Goal: Information Seeking & Learning: Learn about a topic

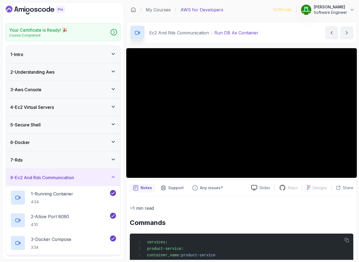
click at [41, 106] on h3 "4 - Ec2 Virtual Servers" at bounding box center [32, 107] width 44 height 7
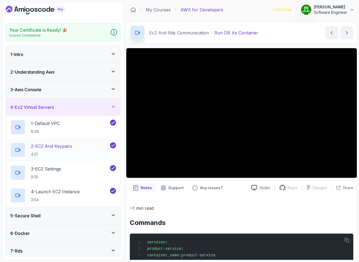
click at [59, 148] on p "2 - EC2 And Keypairs" at bounding box center [51, 146] width 41 height 7
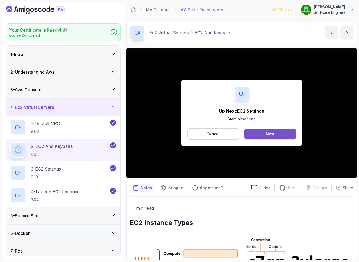
click at [265, 137] on button "Next" at bounding box center [270, 134] width 51 height 11
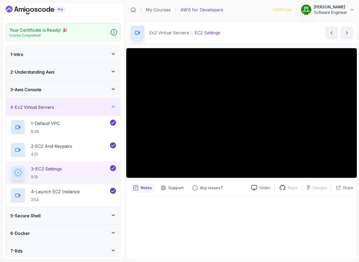
click at [104, 213] on div "5 - Secure Shell" at bounding box center [63, 216] width 106 height 7
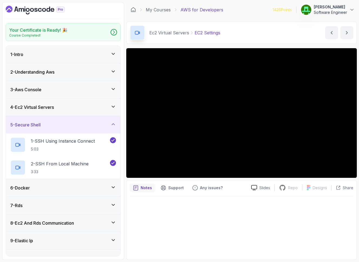
click at [109, 125] on div "5 - Secure Shell" at bounding box center [63, 125] width 106 height 7
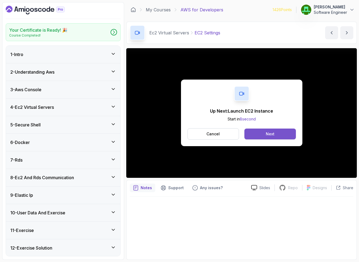
click at [265, 137] on button "Next" at bounding box center [270, 134] width 51 height 11
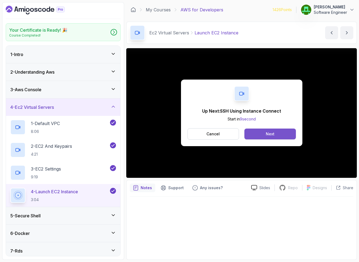
click at [267, 133] on div "Next" at bounding box center [270, 134] width 9 height 5
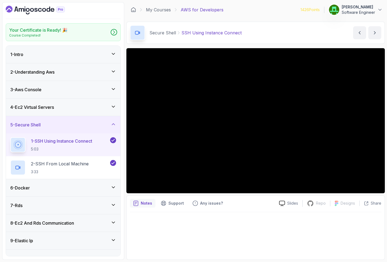
click at [95, 185] on div "6 - Docker" at bounding box center [63, 188] width 106 height 7
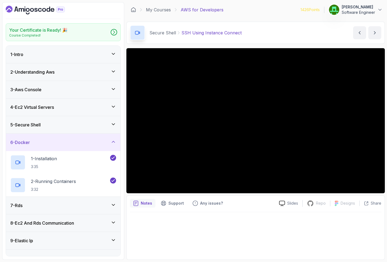
click at [89, 146] on div "6 - Docker" at bounding box center [63, 142] width 106 height 7
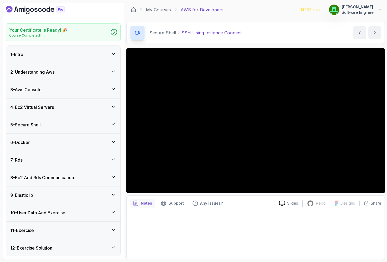
click at [215, 245] on div at bounding box center [255, 235] width 251 height 44
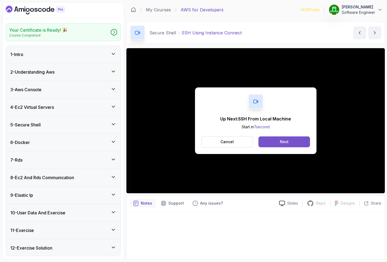
click at [286, 139] on div "Next" at bounding box center [284, 141] width 9 height 5
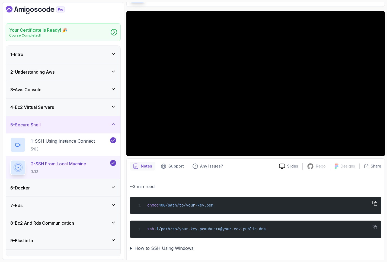
scroll to position [40, 0]
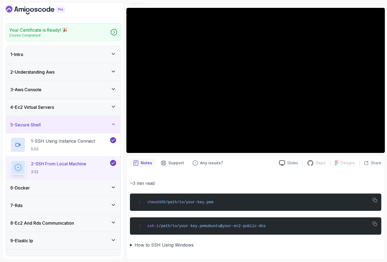
click at [131, 245] on summary "How to SSH Using Windows" at bounding box center [255, 246] width 251 height 8
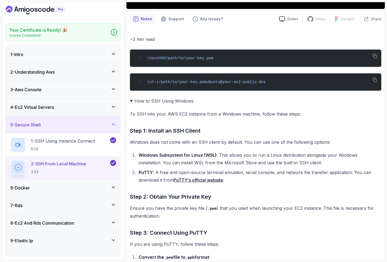
scroll to position [215, 0]
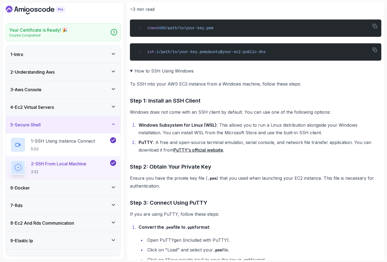
click at [131, 72] on summary "How to SSH Using Windows" at bounding box center [255, 71] width 251 height 8
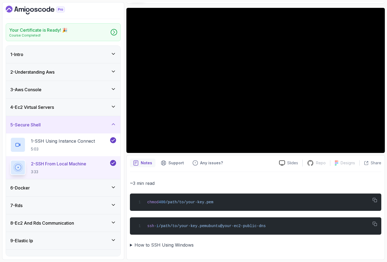
scroll to position [30, 0]
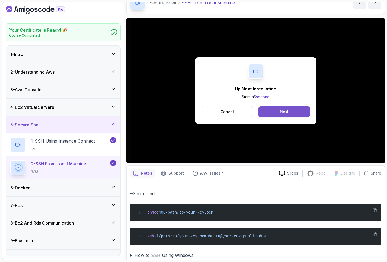
click at [285, 114] on div "Next" at bounding box center [284, 111] width 9 height 5
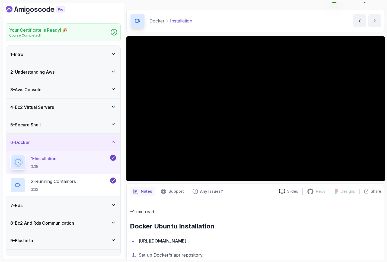
scroll to position [13, 0]
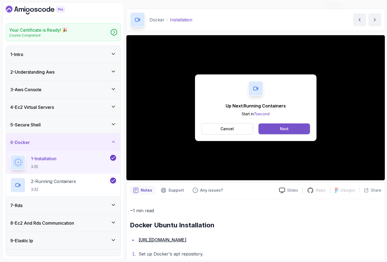
click at [278, 127] on button "Next" at bounding box center [283, 129] width 51 height 11
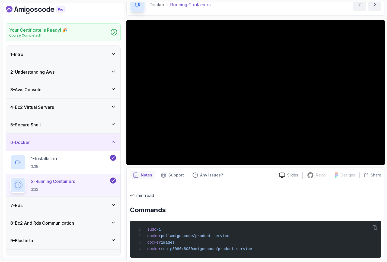
scroll to position [28, 0]
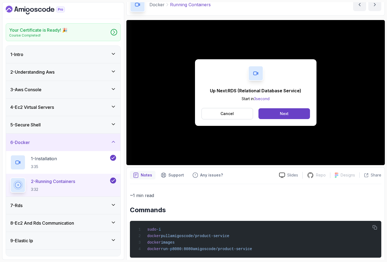
click at [113, 206] on icon at bounding box center [113, 204] width 3 height 1
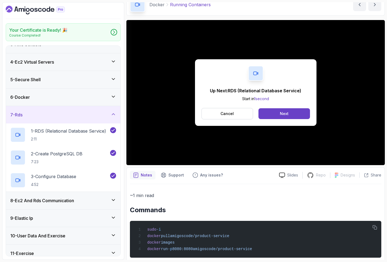
scroll to position [50, 0]
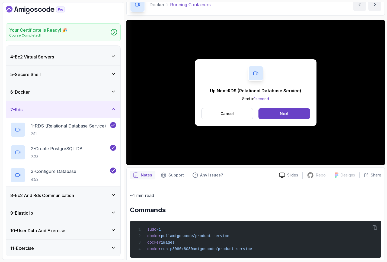
scroll to position [22, 0]
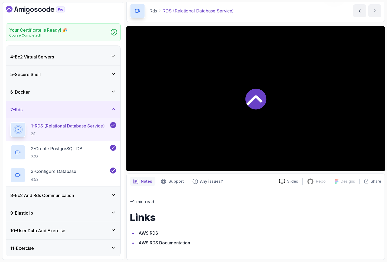
click at [118, 198] on div "8 - Ec2 And Rds Communication" at bounding box center [63, 195] width 114 height 17
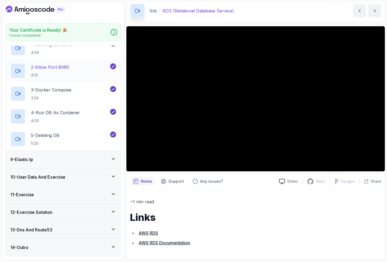
scroll to position [0, 0]
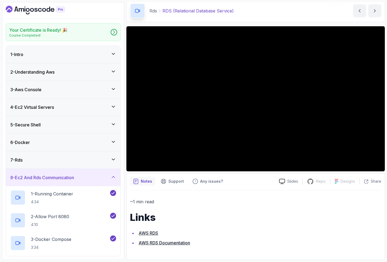
click at [13, 124] on h3 "5 - Secure Shell" at bounding box center [25, 125] width 30 height 7
